Goal: Task Accomplishment & Management: Manage account settings

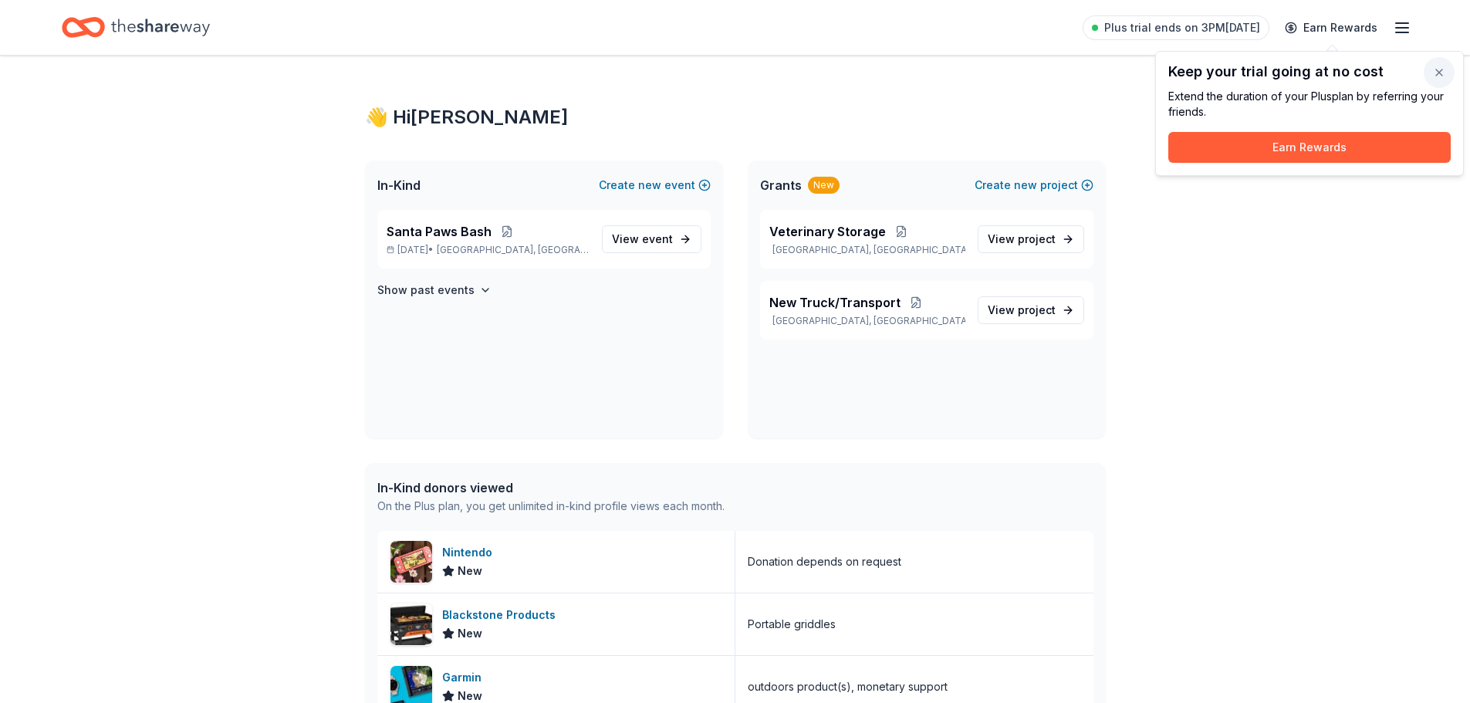
click at [1439, 77] on button "button" at bounding box center [1438, 72] width 31 height 31
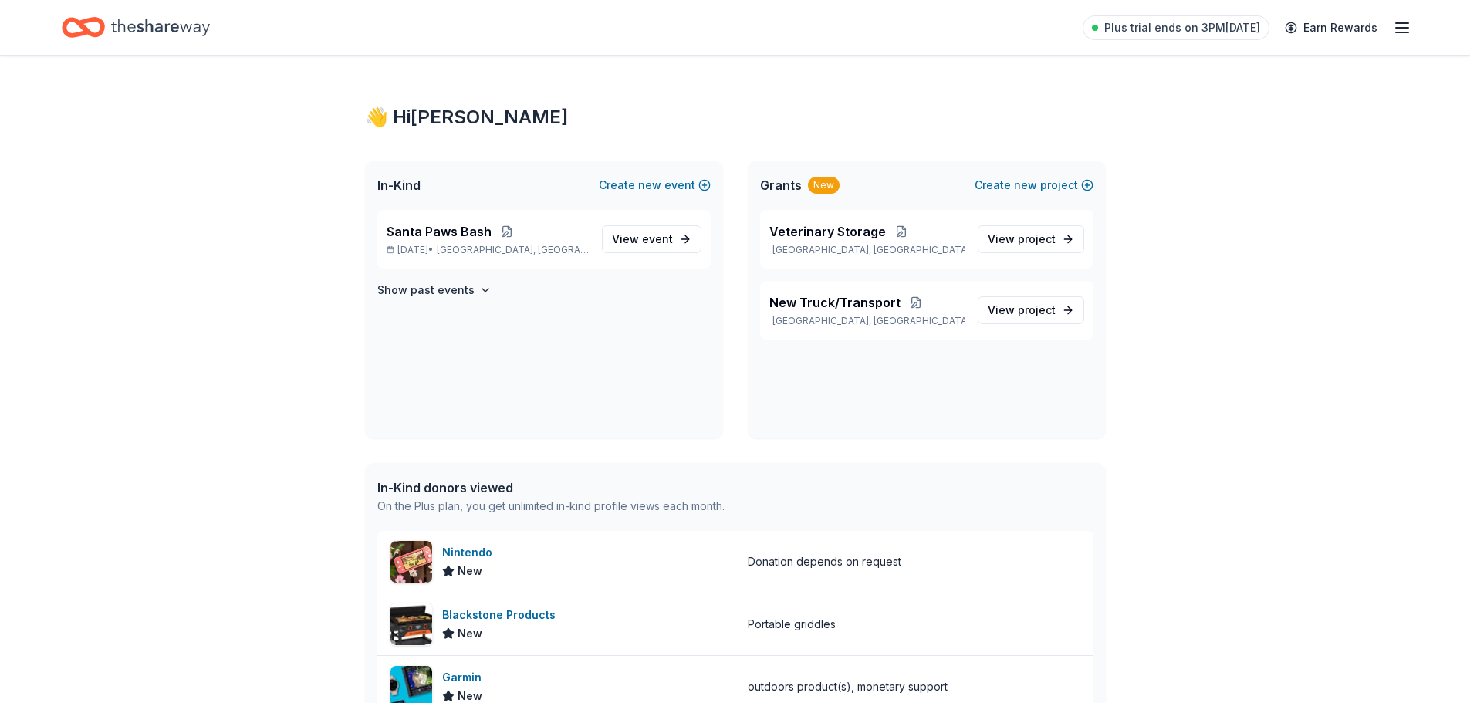
click at [1400, 31] on icon "button" at bounding box center [1401, 28] width 19 height 19
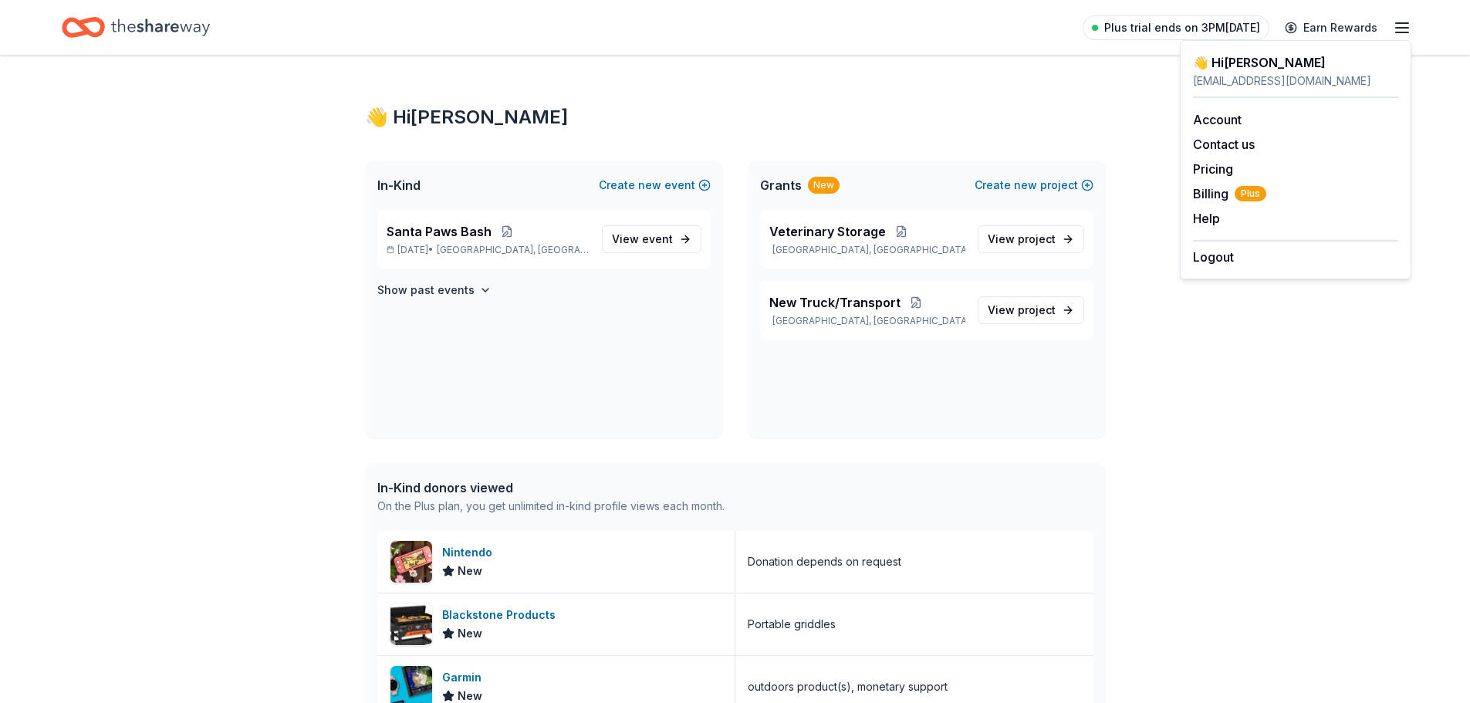
click at [1165, 27] on span "Plus trial ends on 3PM[DATE]" at bounding box center [1182, 28] width 156 height 19
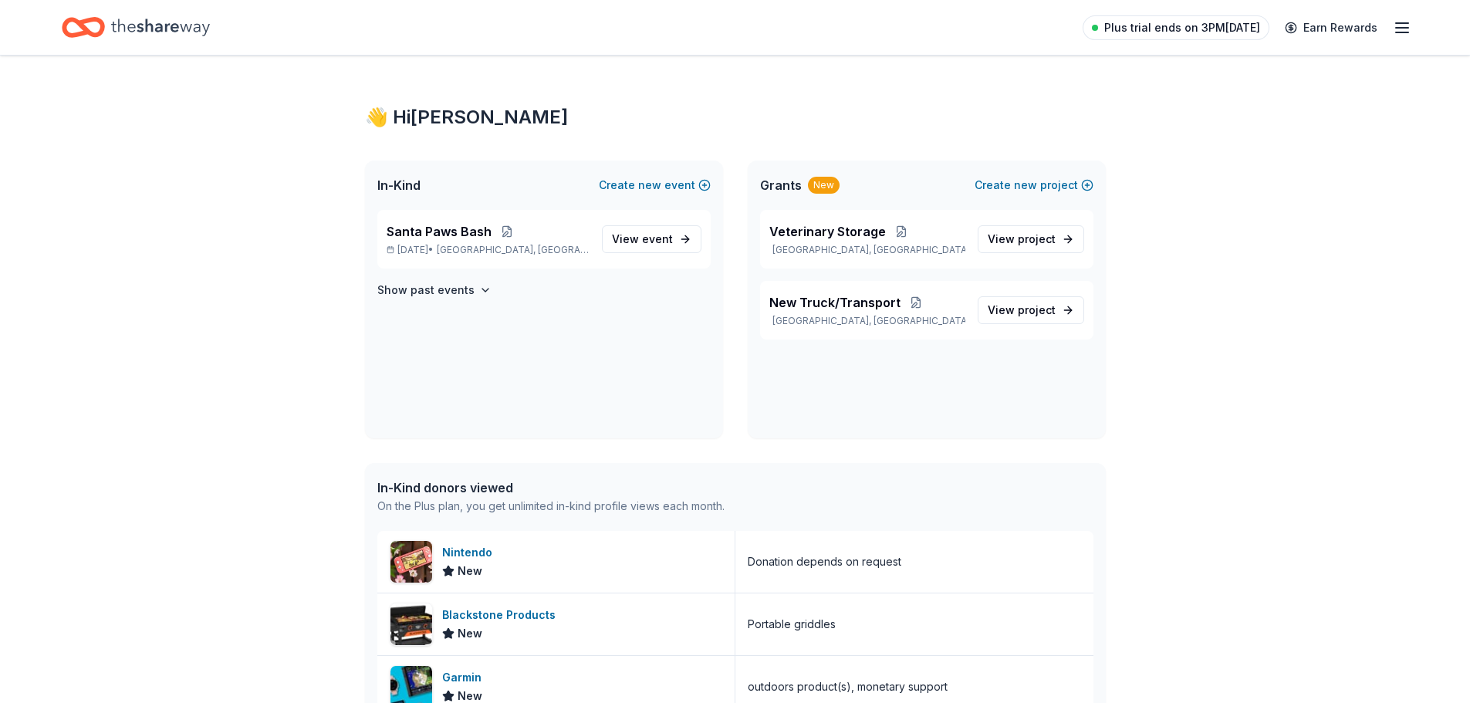
click at [1142, 23] on span "Plus trial ends on 3PM[DATE]" at bounding box center [1182, 28] width 156 height 19
drag, startPoint x: 1220, startPoint y: 32, endPoint x: 1303, endPoint y: 30, distance: 83.3
click at [1220, 31] on span "Plus trial ends on 3PM[DATE]" at bounding box center [1182, 28] width 156 height 19
click at [1393, 25] on icon "button" at bounding box center [1401, 28] width 19 height 19
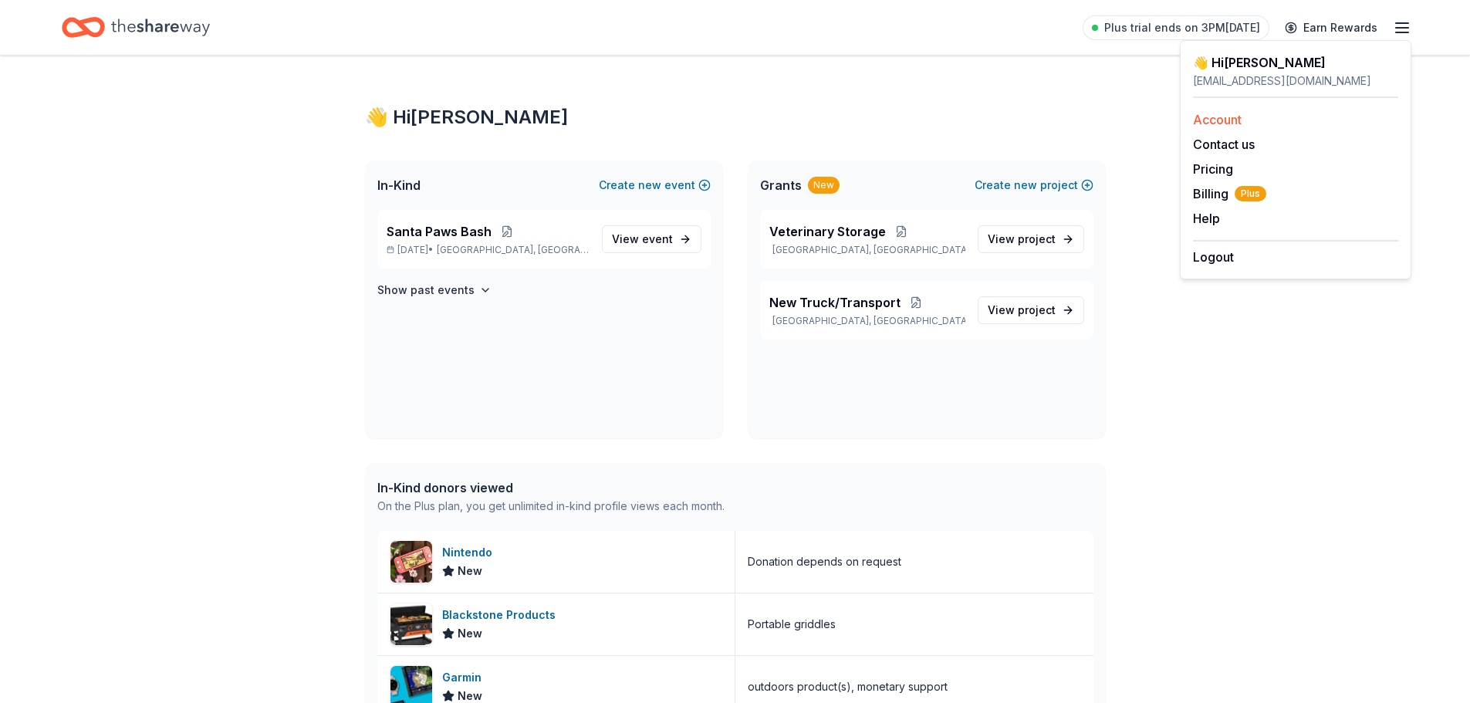
click at [1214, 121] on link "Account" at bounding box center [1217, 119] width 49 height 15
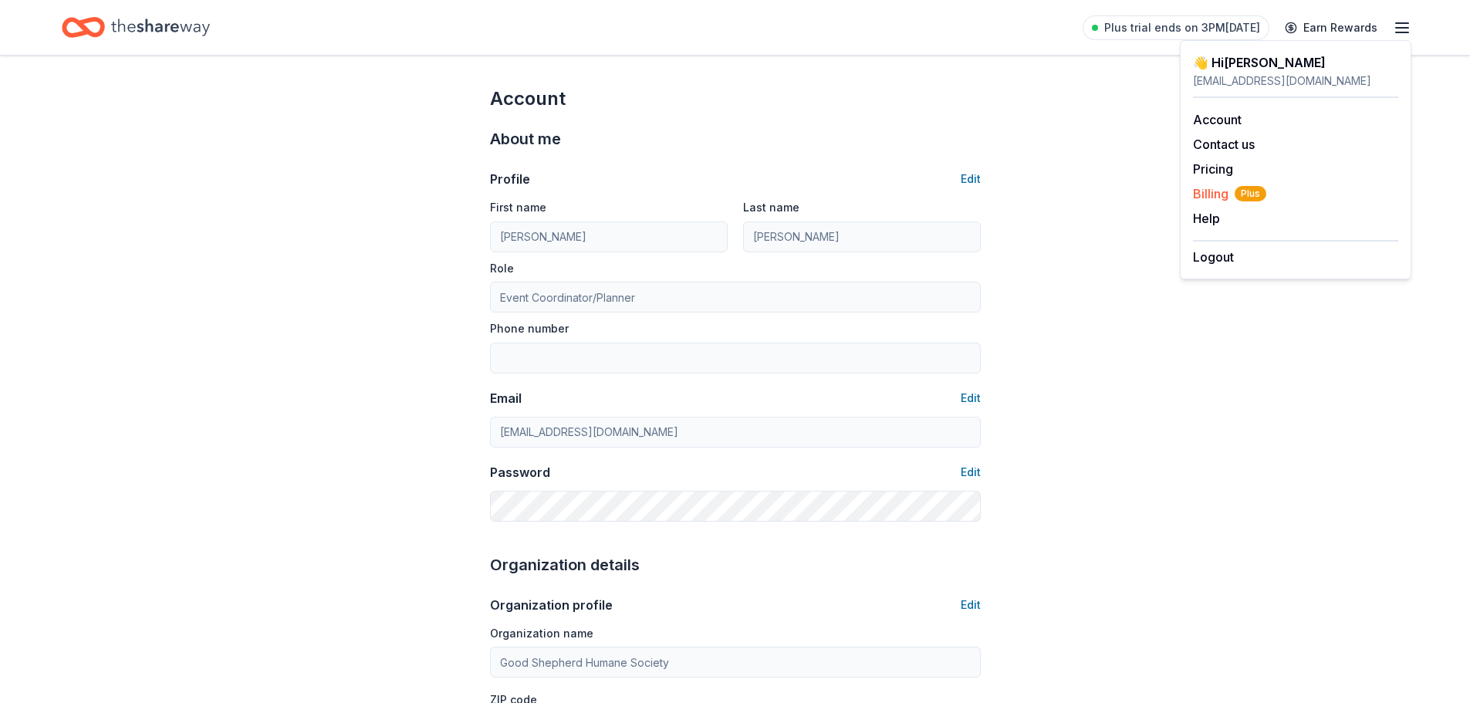
click at [1204, 197] on span "Billing Plus" at bounding box center [1229, 193] width 73 height 19
